Goal: Book appointment/travel/reservation

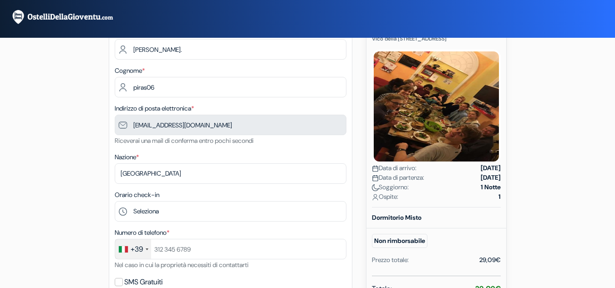
scroll to position [46, 0]
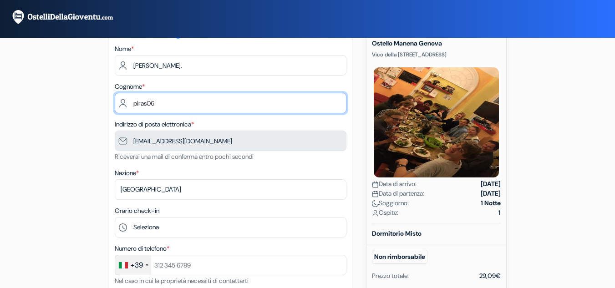
click at [167, 104] on input "piras06" at bounding box center [231, 103] width 232 height 20
click at [137, 105] on input "piras" at bounding box center [231, 103] width 232 height 20
type input "Piras"
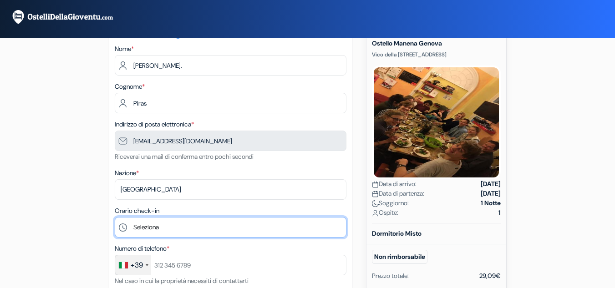
click at [160, 226] on select "Seleziona 14:00 15:00 16:00 17:00 18:00 19:00 20:00 21:00 22:00 23:00" at bounding box center [231, 227] width 232 height 20
click at [156, 225] on select "Seleziona 14:00 15:00 16:00 17:00 18:00 19:00 20:00 21:00 22:00 23:00" at bounding box center [231, 227] width 232 height 20
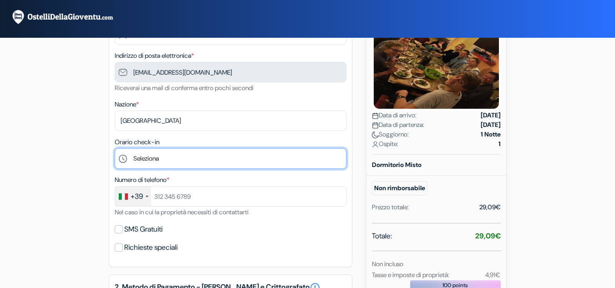
scroll to position [137, 0]
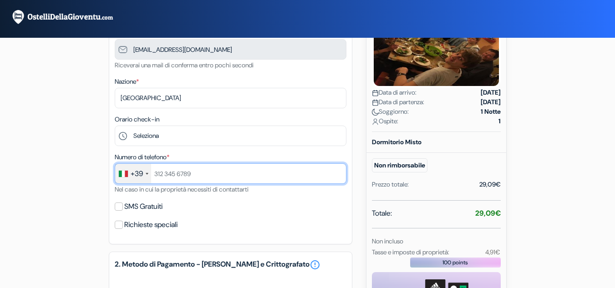
drag, startPoint x: 213, startPoint y: 172, endPoint x: 157, endPoint y: 171, distance: 55.5
click at [157, 171] on input "text" at bounding box center [231, 173] width 232 height 20
click at [216, 173] on input "text" at bounding box center [231, 173] width 232 height 20
type input "3703663237"
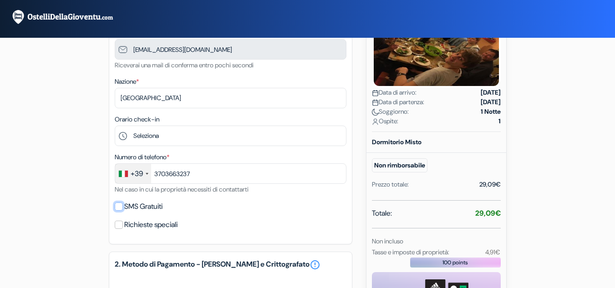
click at [120, 207] on input "SMS Gratuiti" at bounding box center [119, 207] width 8 height 8
checkbox input "true"
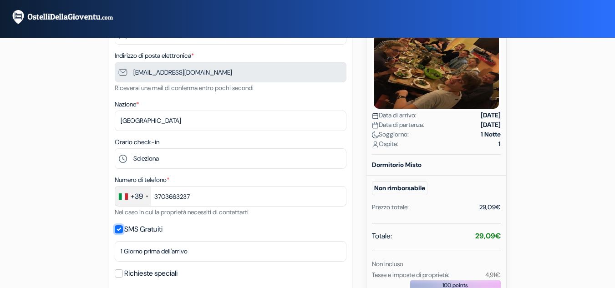
scroll to position [91, 0]
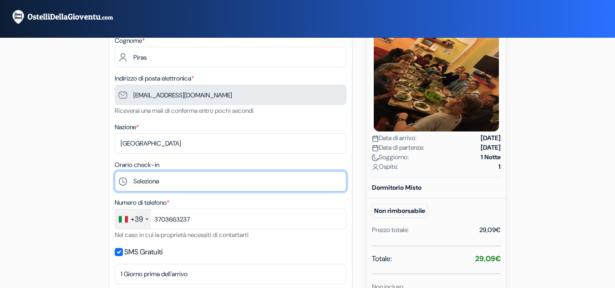
click at [229, 183] on select "Seleziona 14:00 15:00 16:00 17:00 18:00 19:00 20:00 21:00 22:00 23:00" at bounding box center [231, 181] width 232 height 20
click at [115, 171] on select "Seleziona 14:00 15:00 16:00 17:00 18:00 19:00 20:00 21:00 22:00 23:00" at bounding box center [231, 181] width 232 height 20
drag, startPoint x: 165, startPoint y: 184, endPoint x: 170, endPoint y: 185, distance: 4.6
click at [168, 185] on select "Seleziona 14:00 15:00 16:00 17:00 18:00 19:00 20:00 21:00 22:00 23:00" at bounding box center [231, 181] width 232 height 20
select select "-1"
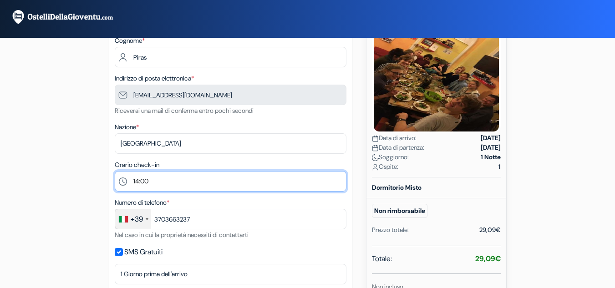
click at [115, 171] on select "Seleziona 14:00 15:00 16:00 17:00 18:00 19:00 20:00 21:00 22:00 23:00" at bounding box center [231, 181] width 232 height 20
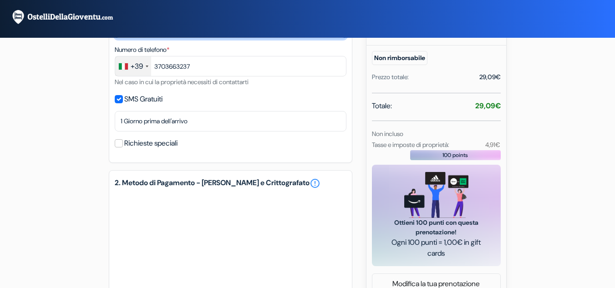
scroll to position [228, 0]
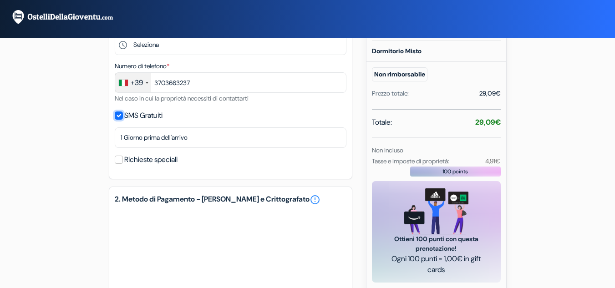
click at [118, 114] on input "SMS Gratuiti" at bounding box center [119, 116] width 8 height 8
checkbox input "false"
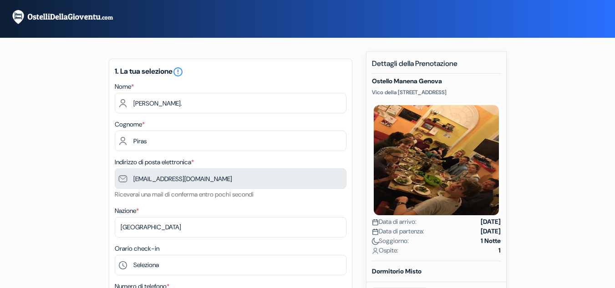
scroll to position [0, 0]
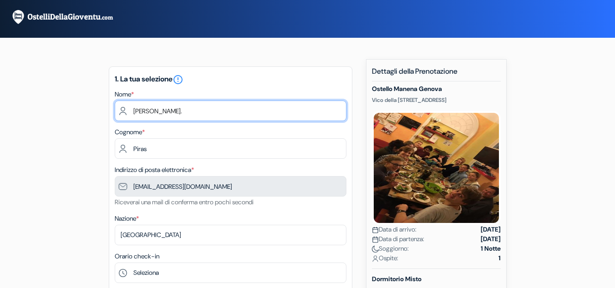
click at [169, 112] on input "[PERSON_NAME]." at bounding box center [231, 111] width 232 height 20
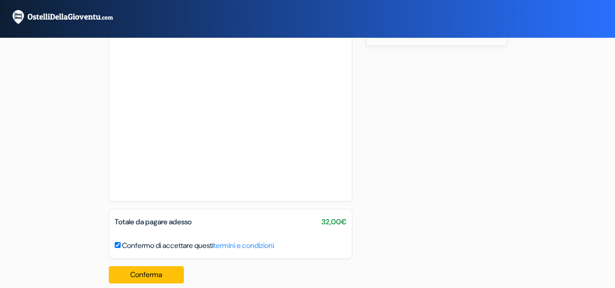
scroll to position [513, 0]
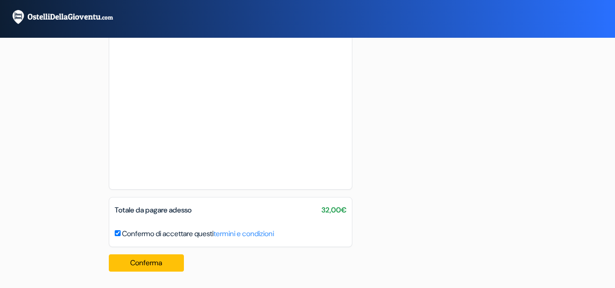
type input "[PERSON_NAME]"
click at [165, 259] on button "Conferma Loading..." at bounding box center [147, 262] width 76 height 17
click at [140, 262] on button "Conferma Loading..." at bounding box center [147, 262] width 76 height 17
click at [156, 264] on button "Conferma Loading..." at bounding box center [147, 262] width 76 height 17
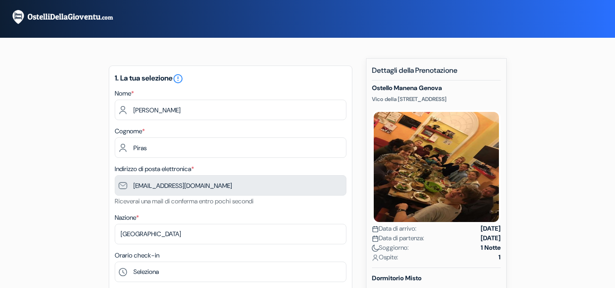
scroll to position [0, 0]
